Goal: Transaction & Acquisition: Purchase product/service

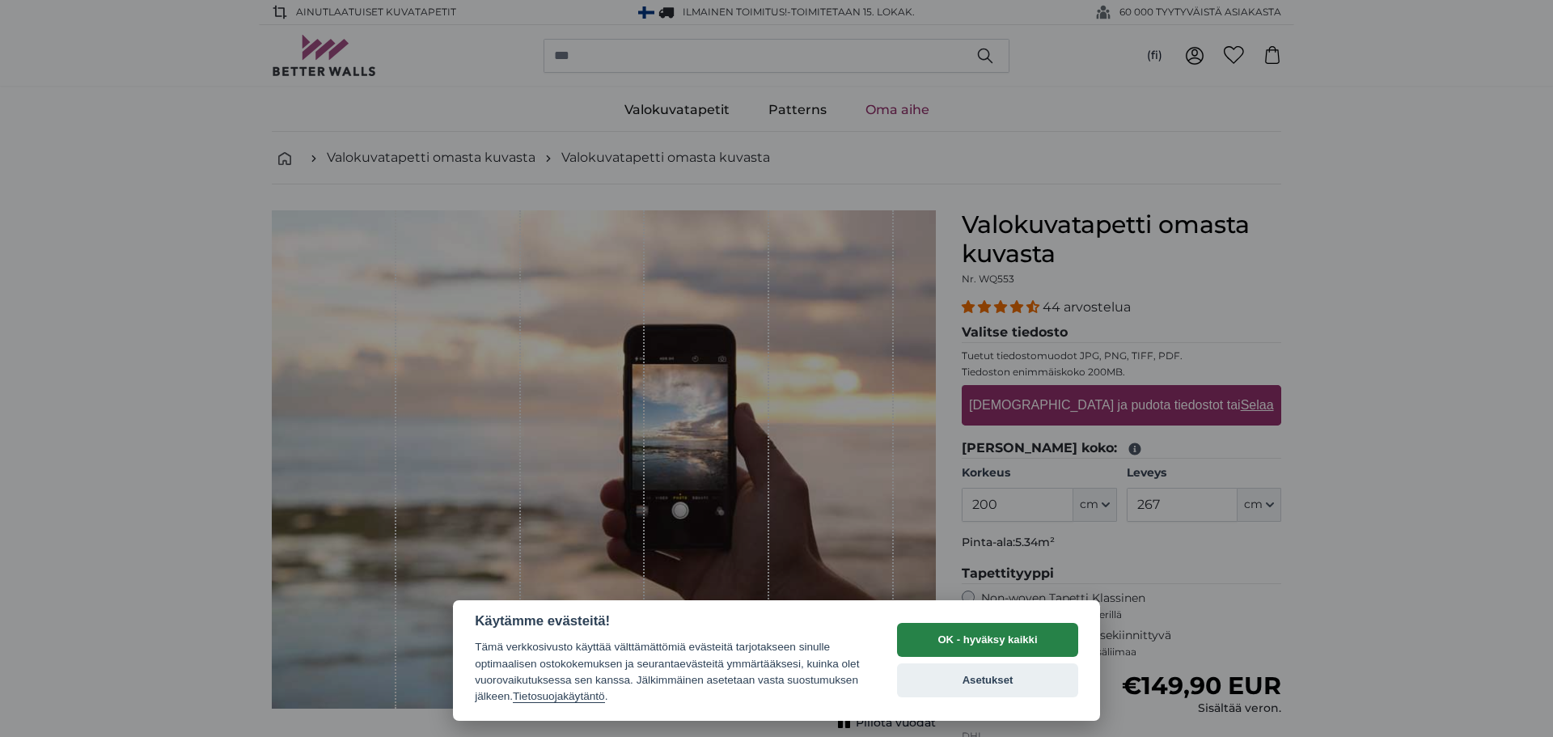
click at [1031, 638] on button "OK - hyväksy kaikki" at bounding box center [987, 640] width 181 height 34
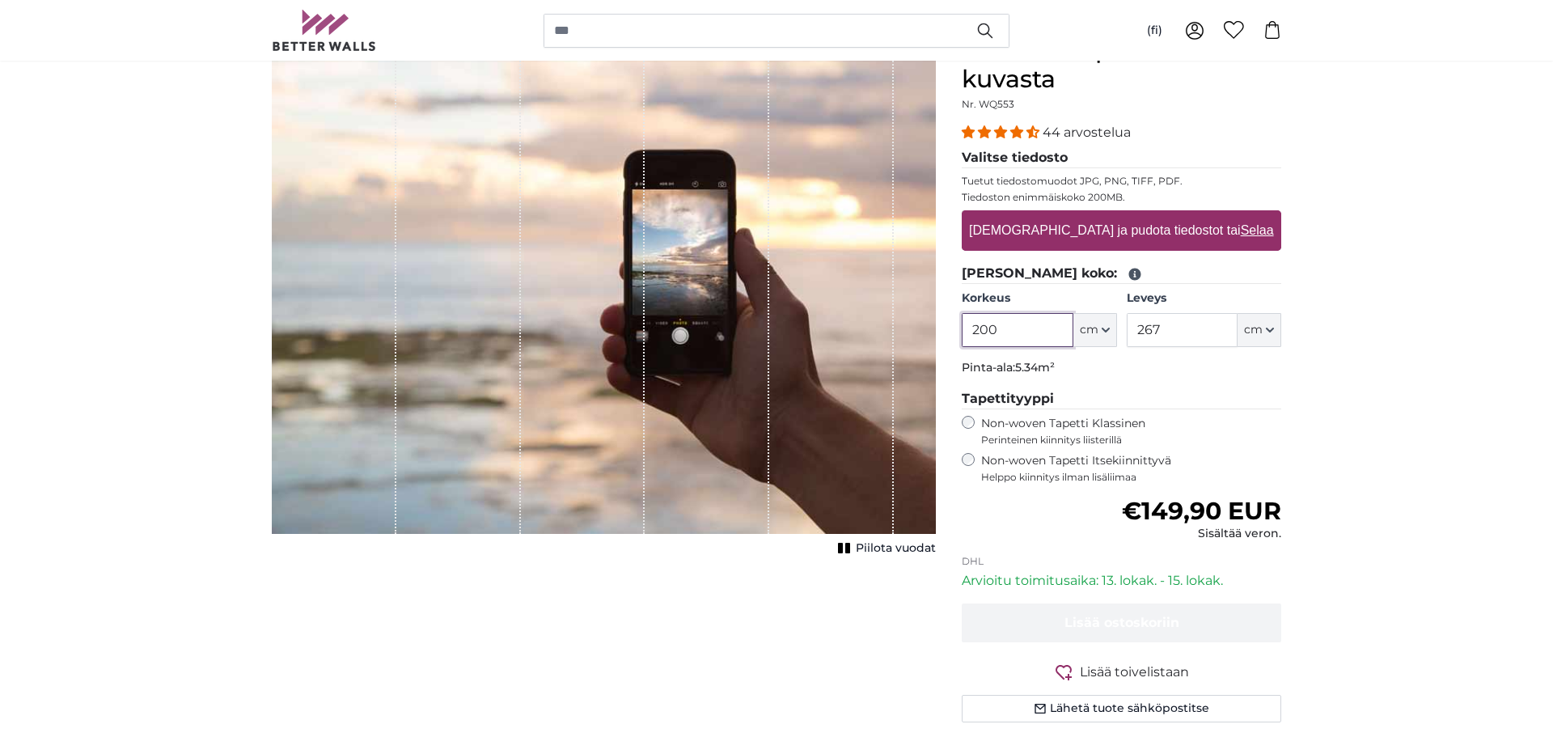
scroll to position [116, 0]
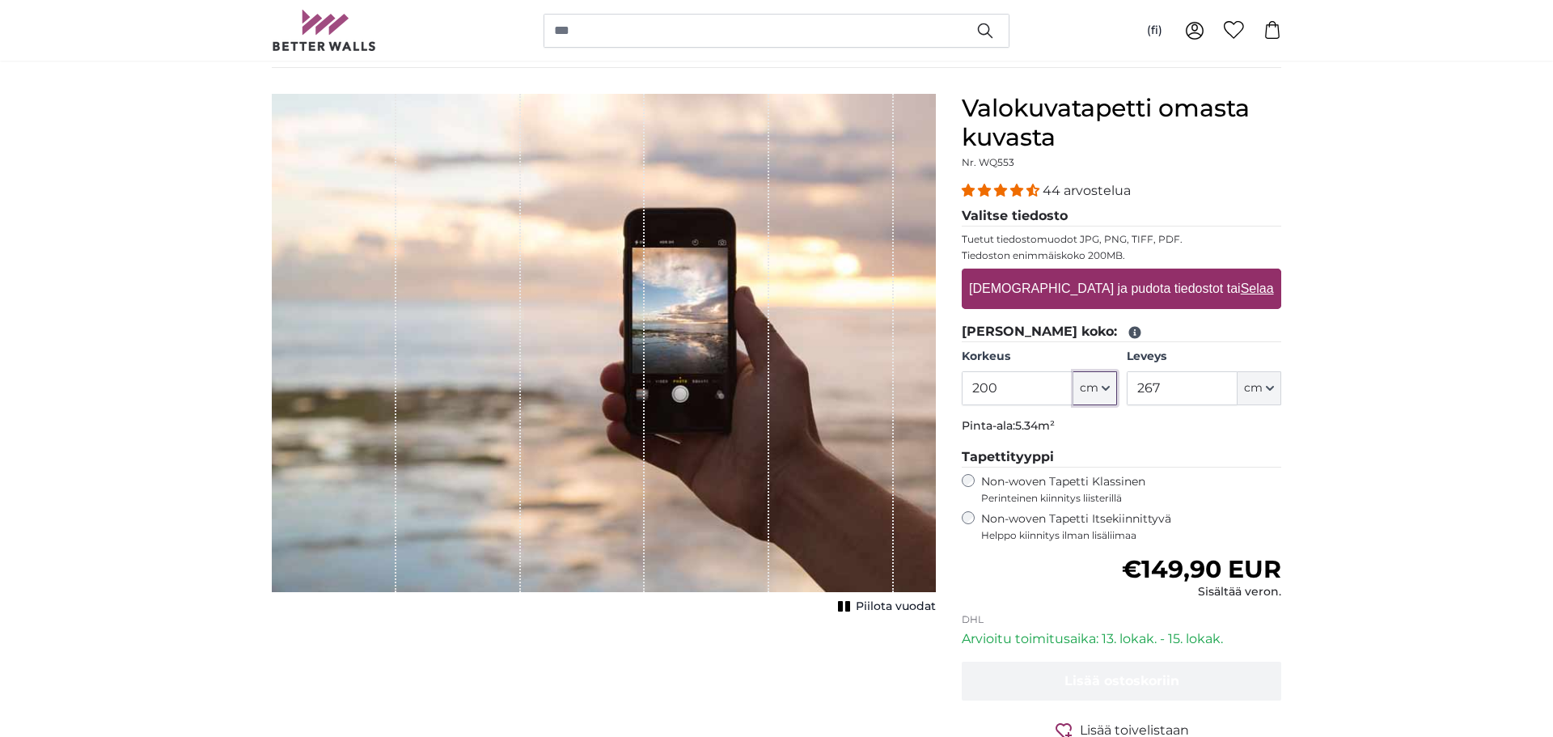
click at [1091, 387] on span "cm" at bounding box center [1089, 388] width 19 height 16
click at [997, 387] on input "200" at bounding box center [1017, 388] width 111 height 34
type input "2"
type input "100"
click at [1201, 387] on input "267" at bounding box center [1182, 388] width 111 height 34
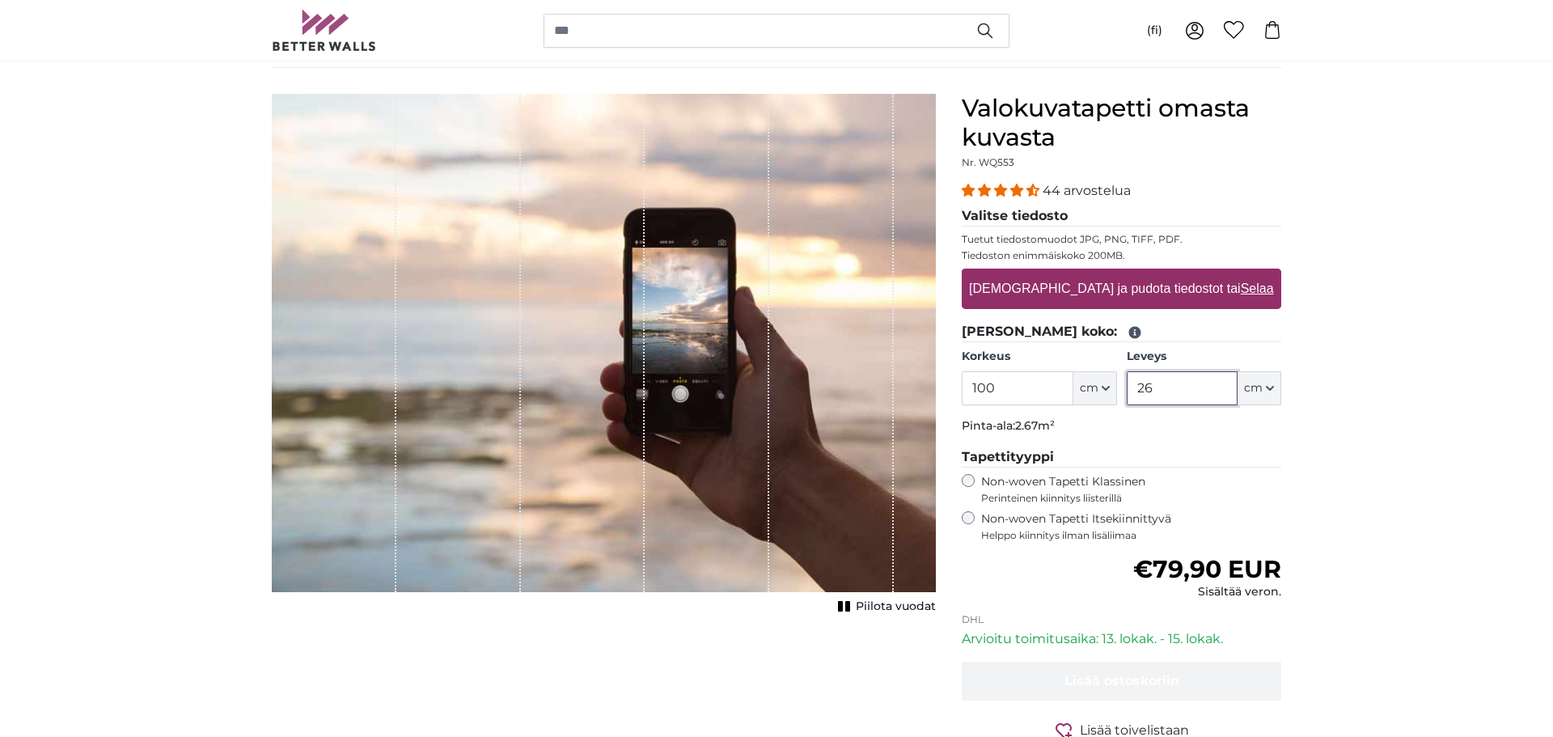
type input "2"
type input "200"
